Goal: Check status: Check status

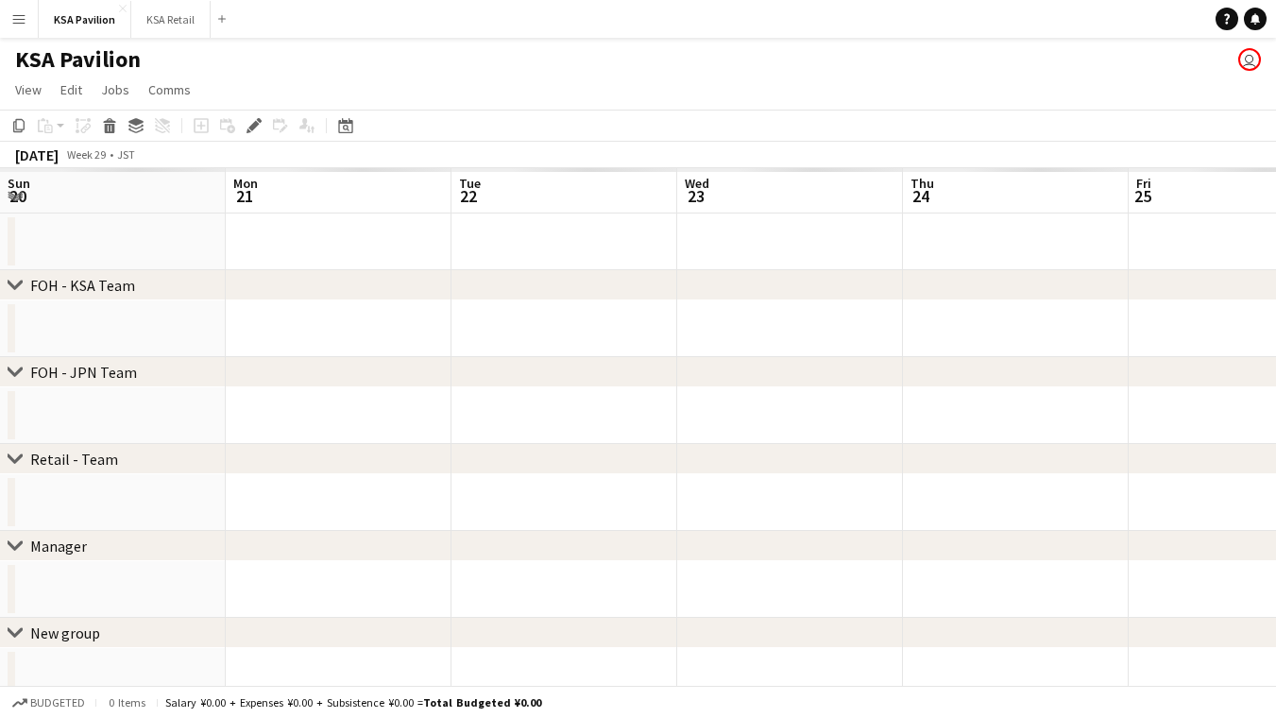
scroll to position [0, 649]
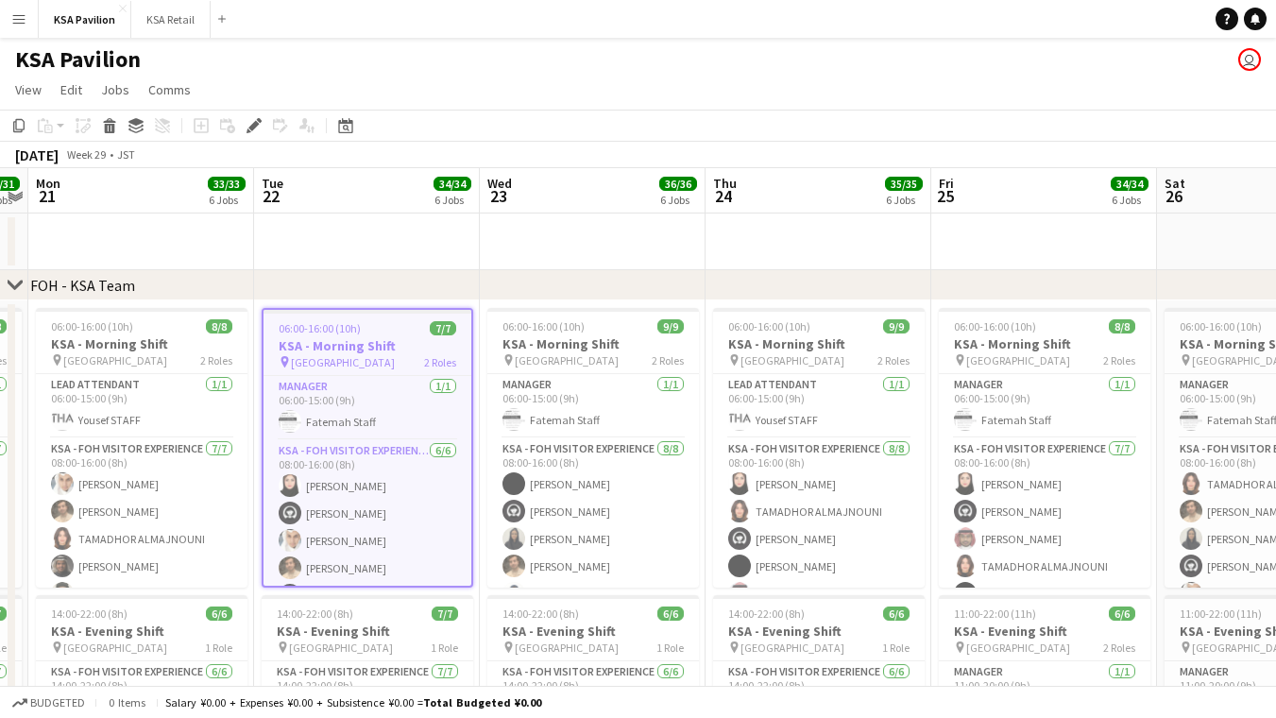
click at [912, 142] on div "July 2025 Week 29 • JST" at bounding box center [638, 155] width 1276 height 26
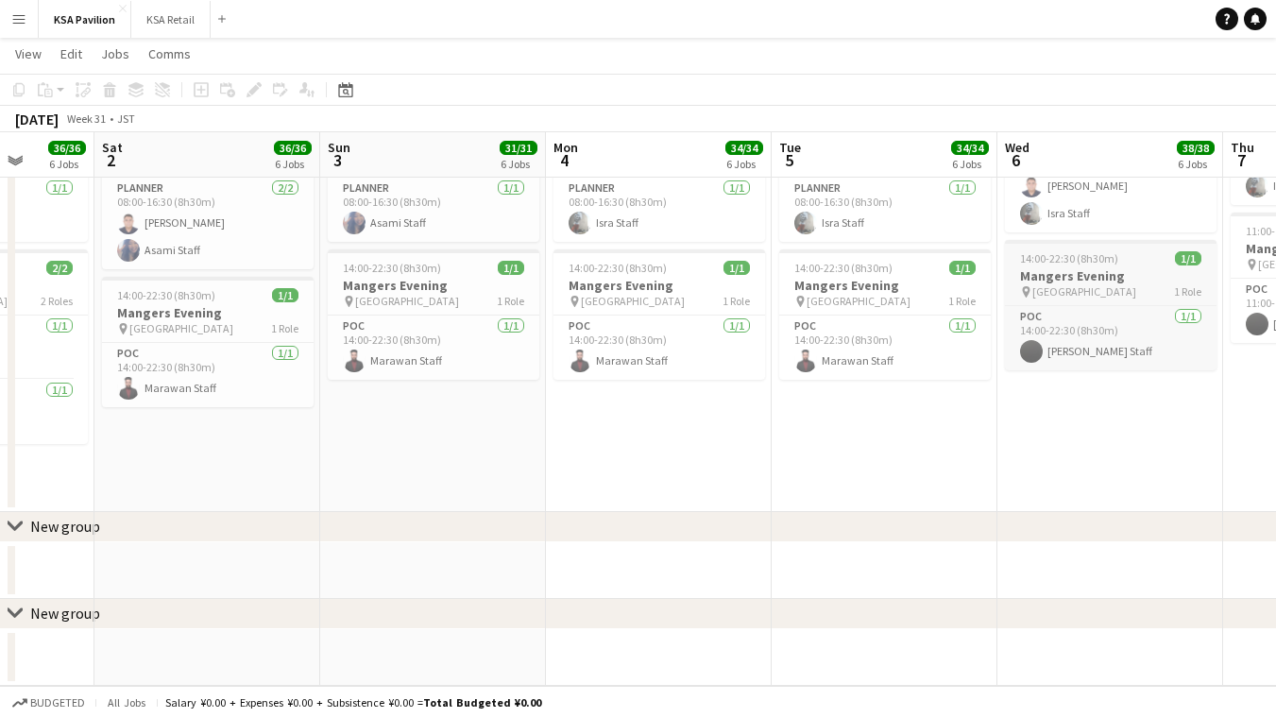
scroll to position [1798, 0]
click at [600, 258] on app-job-card "14:00-22:30 (8h30m) 1/1 Mangers Evening pin Osaka 1 Role POC 1/1 14:00-22:30 (8…" at bounding box center [660, 314] width 212 height 130
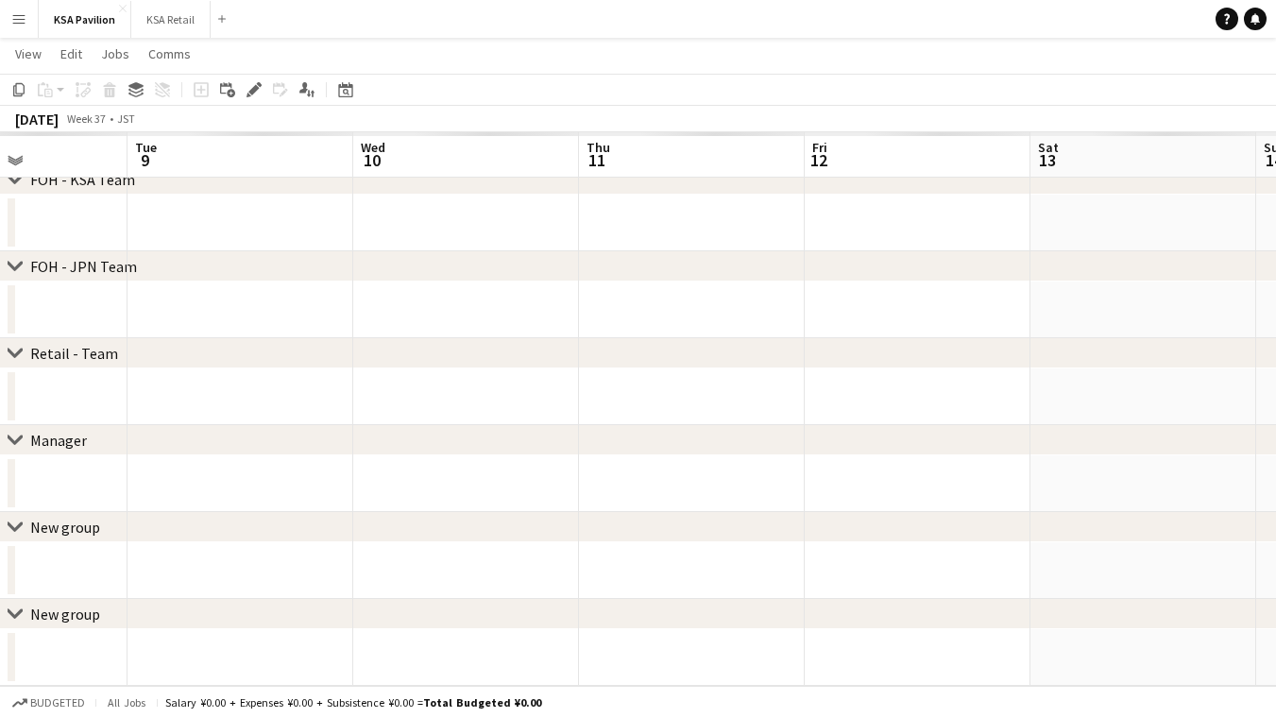
scroll to position [104, 0]
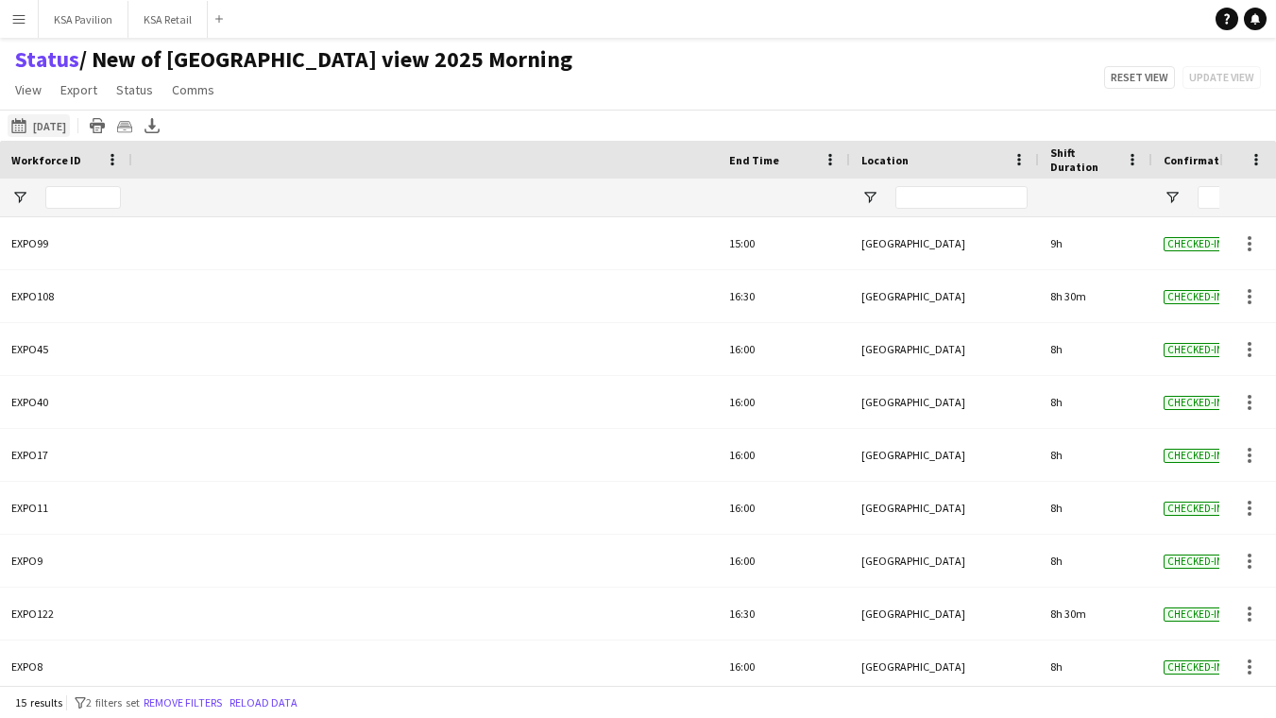
scroll to position [0, 802]
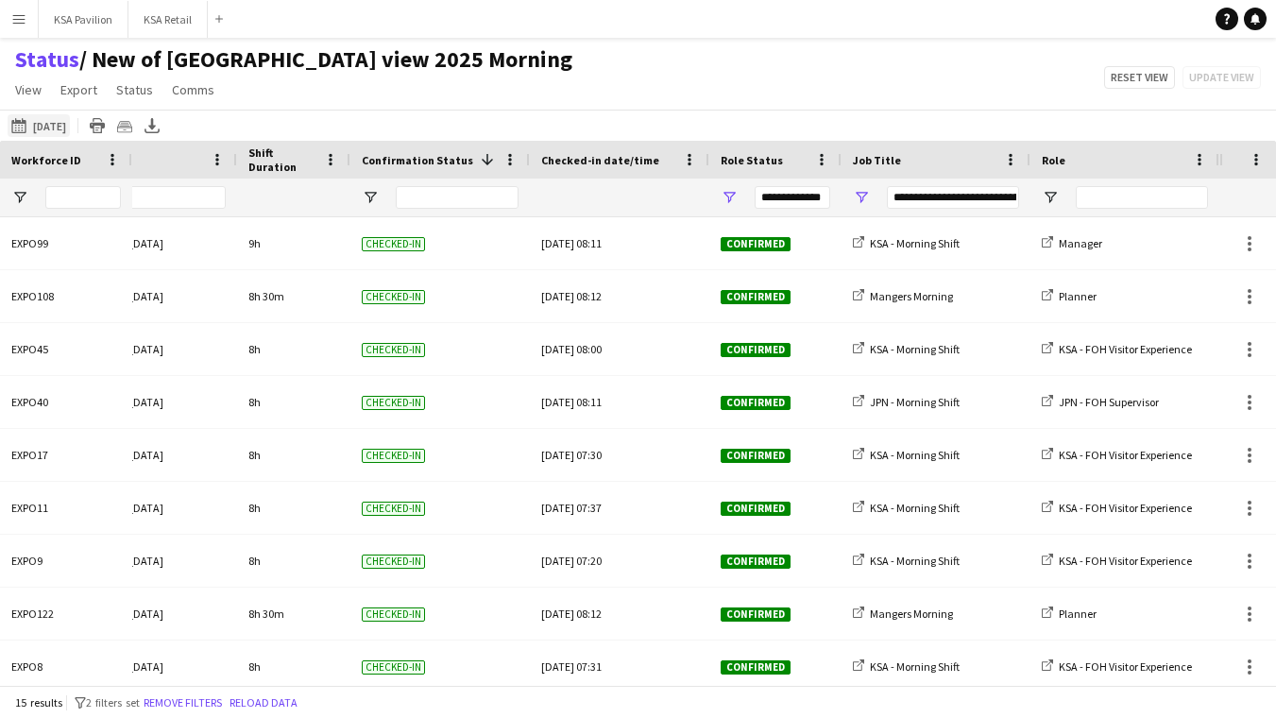
click at [70, 118] on button "[DATE] to [DATE] [DATE]" at bounding box center [39, 125] width 62 height 23
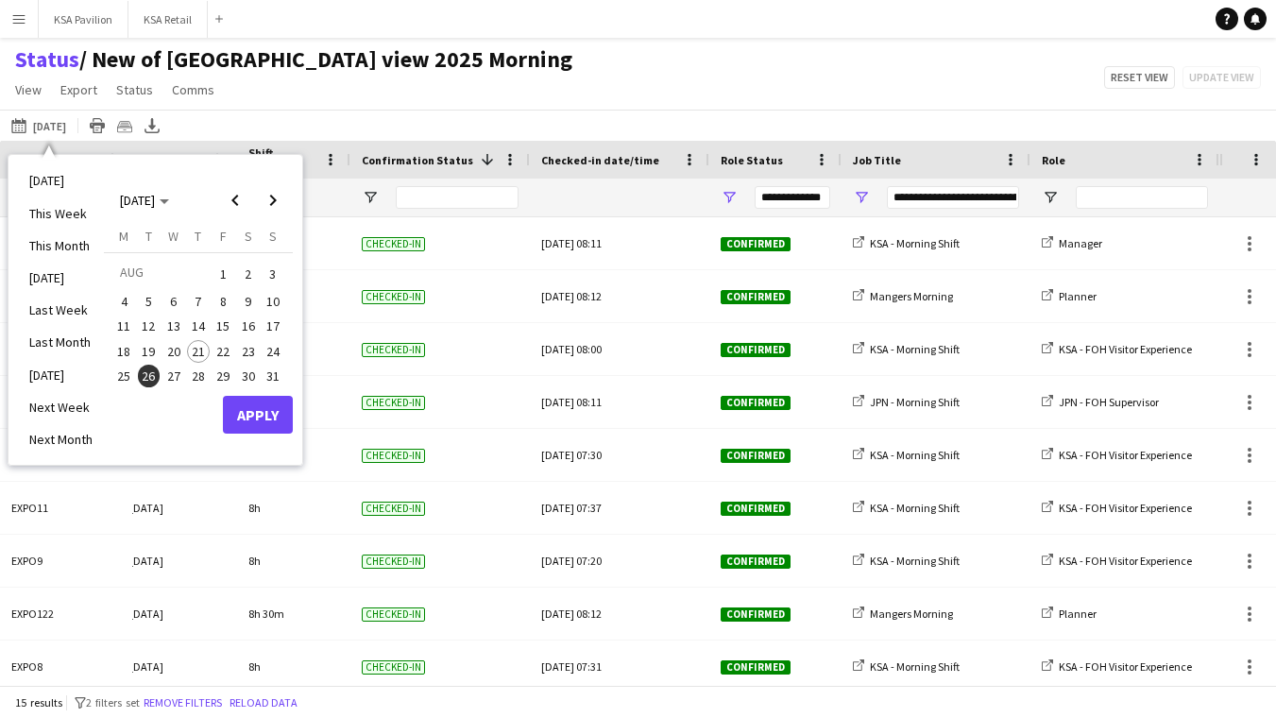
click at [149, 298] on span "5" at bounding box center [149, 301] width 23 height 23
click at [251, 401] on button "Apply" at bounding box center [258, 415] width 70 height 38
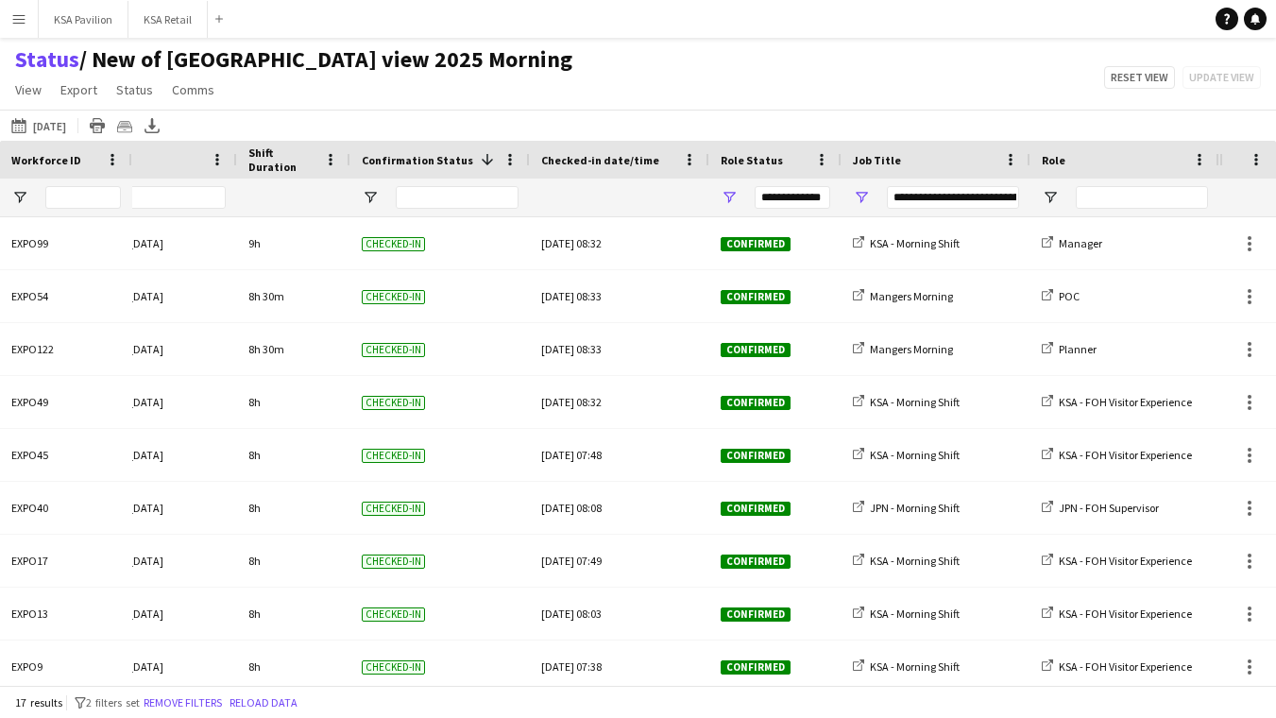
scroll to position [0, 0]
click at [59, 121] on button "[DATE] to [DATE] [DATE]" at bounding box center [39, 125] width 62 height 23
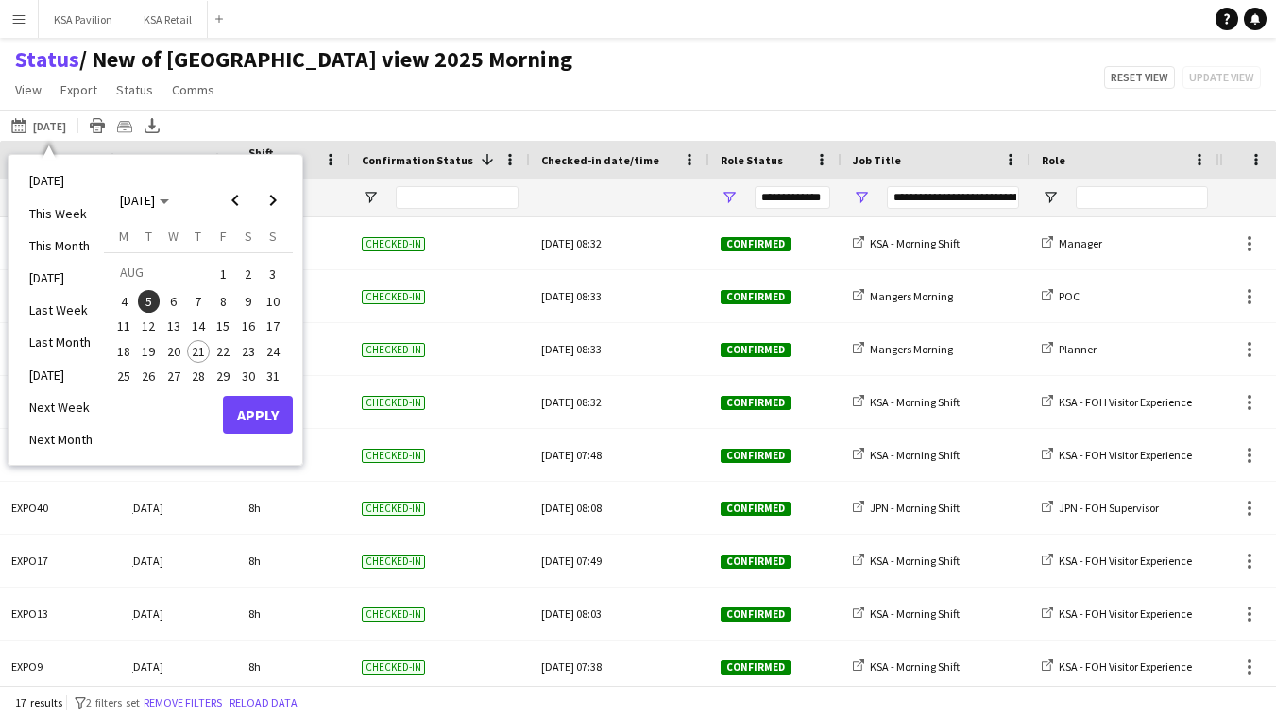
click at [172, 294] on span "6" at bounding box center [173, 301] width 23 height 23
click at [260, 404] on button "Apply" at bounding box center [258, 415] width 70 height 38
